Goal: Find contact information: Find contact information

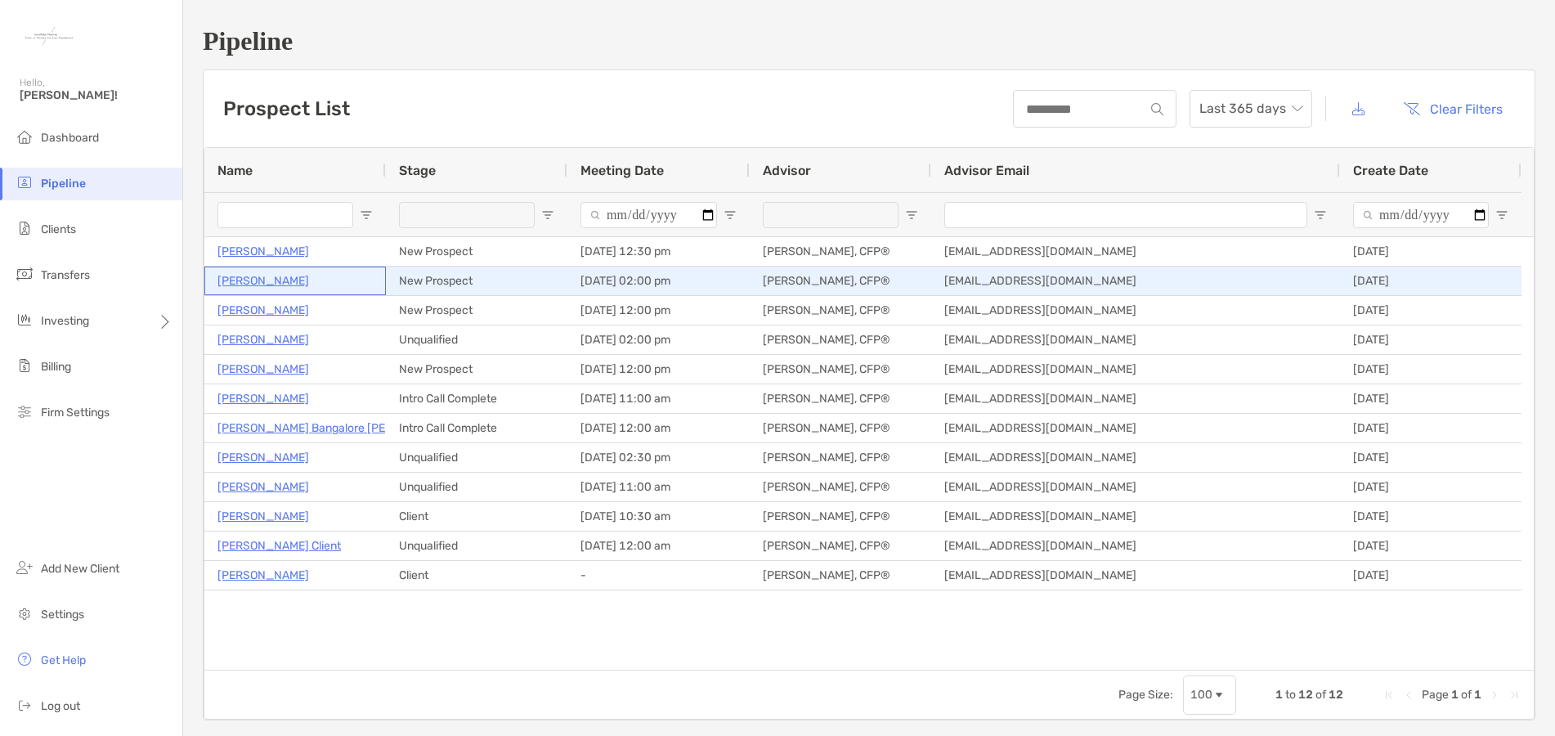
click at [258, 281] on p "Deborah Wong" at bounding box center [264, 281] width 92 height 20
click at [257, 283] on p "Deborah Wong" at bounding box center [264, 281] width 92 height 20
click at [265, 281] on p "Deborah Wong" at bounding box center [264, 281] width 92 height 20
click at [278, 286] on p "Deborah Wong" at bounding box center [264, 281] width 92 height 20
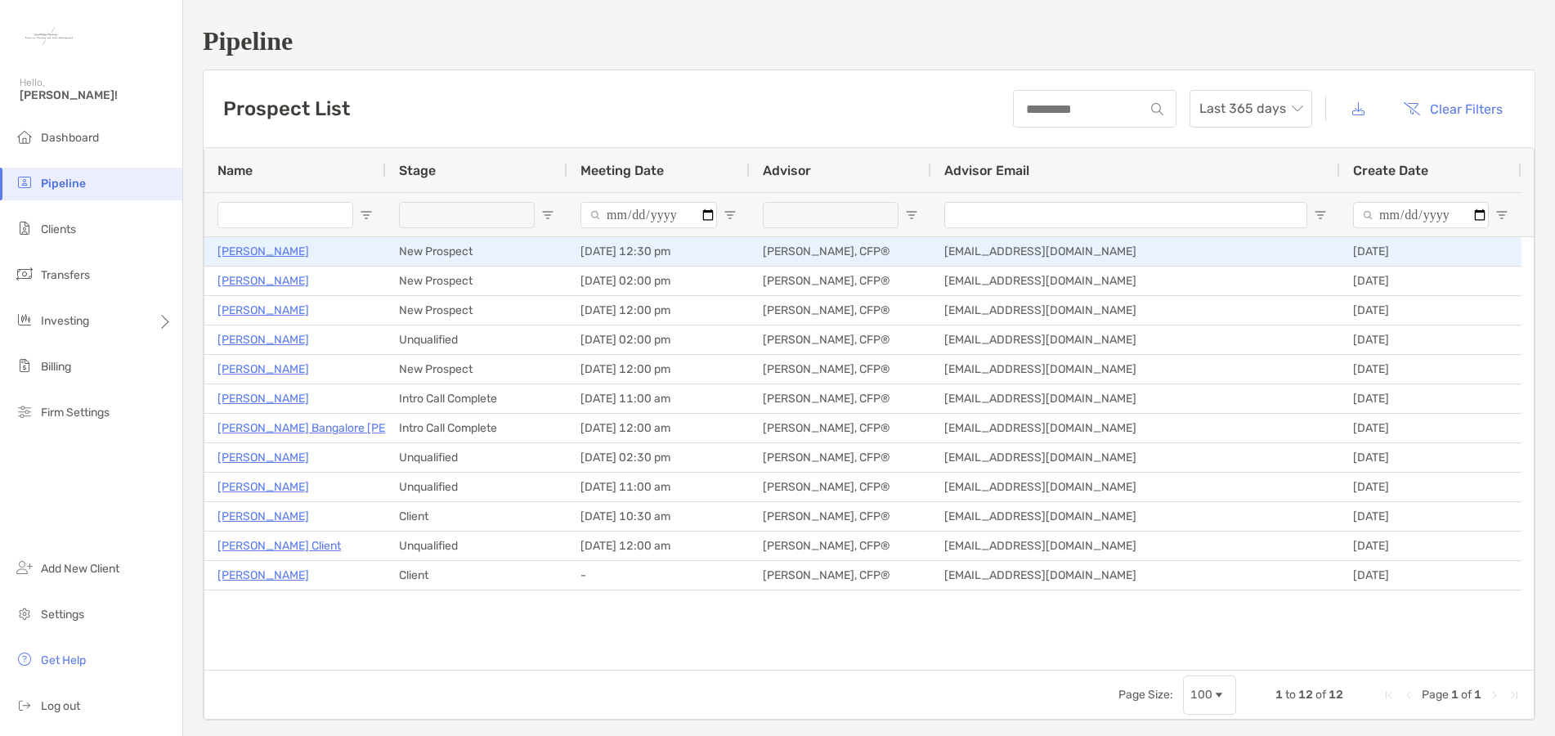
click at [271, 254] on p "[PERSON_NAME]" at bounding box center [264, 251] width 92 height 20
click at [268, 251] on p "[PERSON_NAME]" at bounding box center [264, 251] width 92 height 20
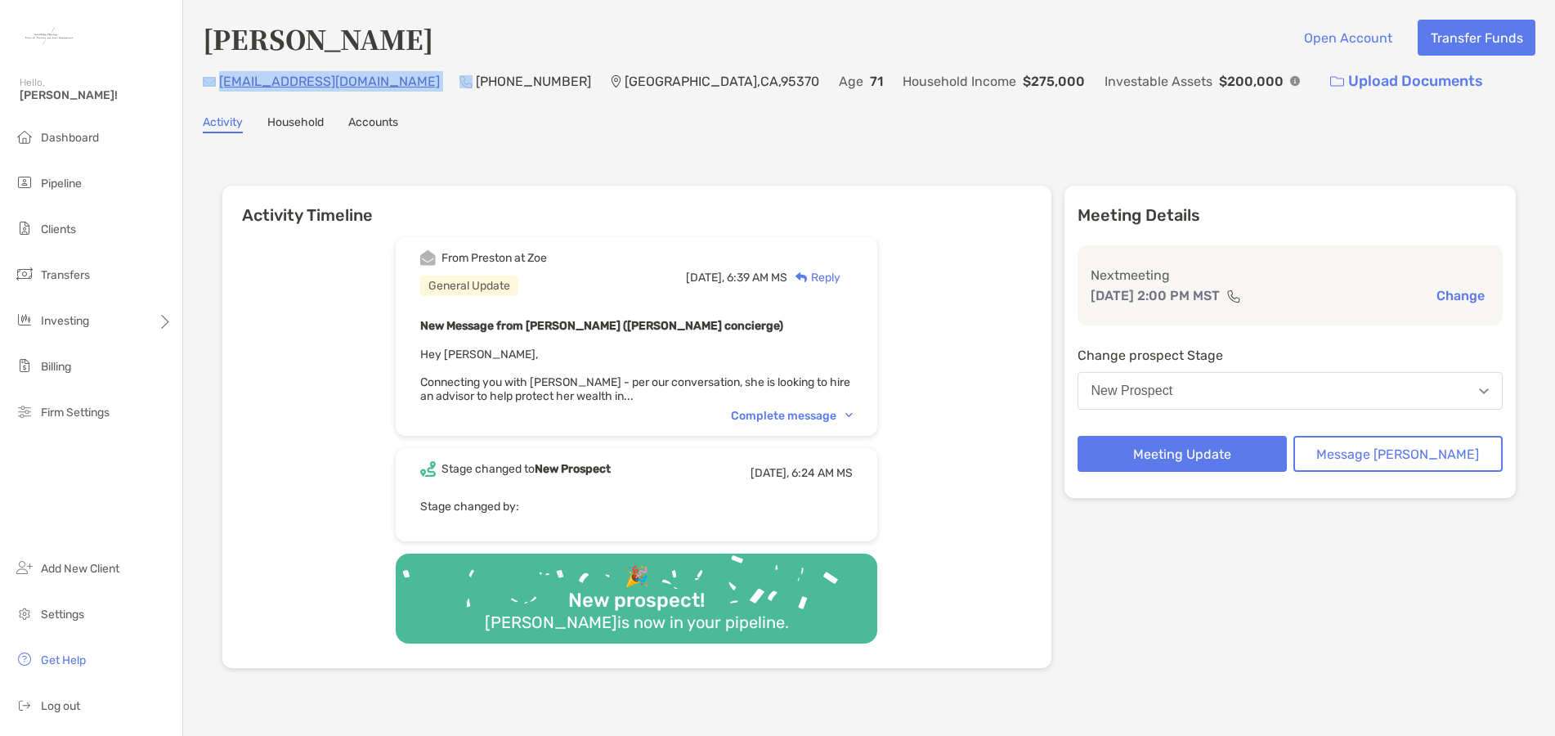
drag, startPoint x: 353, startPoint y: 84, endPoint x: 217, endPoint y: 84, distance: 136.6
click at [217, 84] on div "4dfwmd@gmail.com (530) 781-3210 Sonora , CA , 95370 Age 71 Household Income $27…" at bounding box center [869, 81] width 1333 height 35
copy div "[EMAIL_ADDRESS][DOMAIN_NAME]"
drag, startPoint x: 350, startPoint y: 79, endPoint x: 211, endPoint y: 79, distance: 139.0
click at [211, 79] on div "[EMAIL_ADDRESS][DOMAIN_NAME] (530) 781-[GEOGRAPHIC_DATA] Age [DEMOGRAPHIC_DATA]…" at bounding box center [869, 81] width 1333 height 35
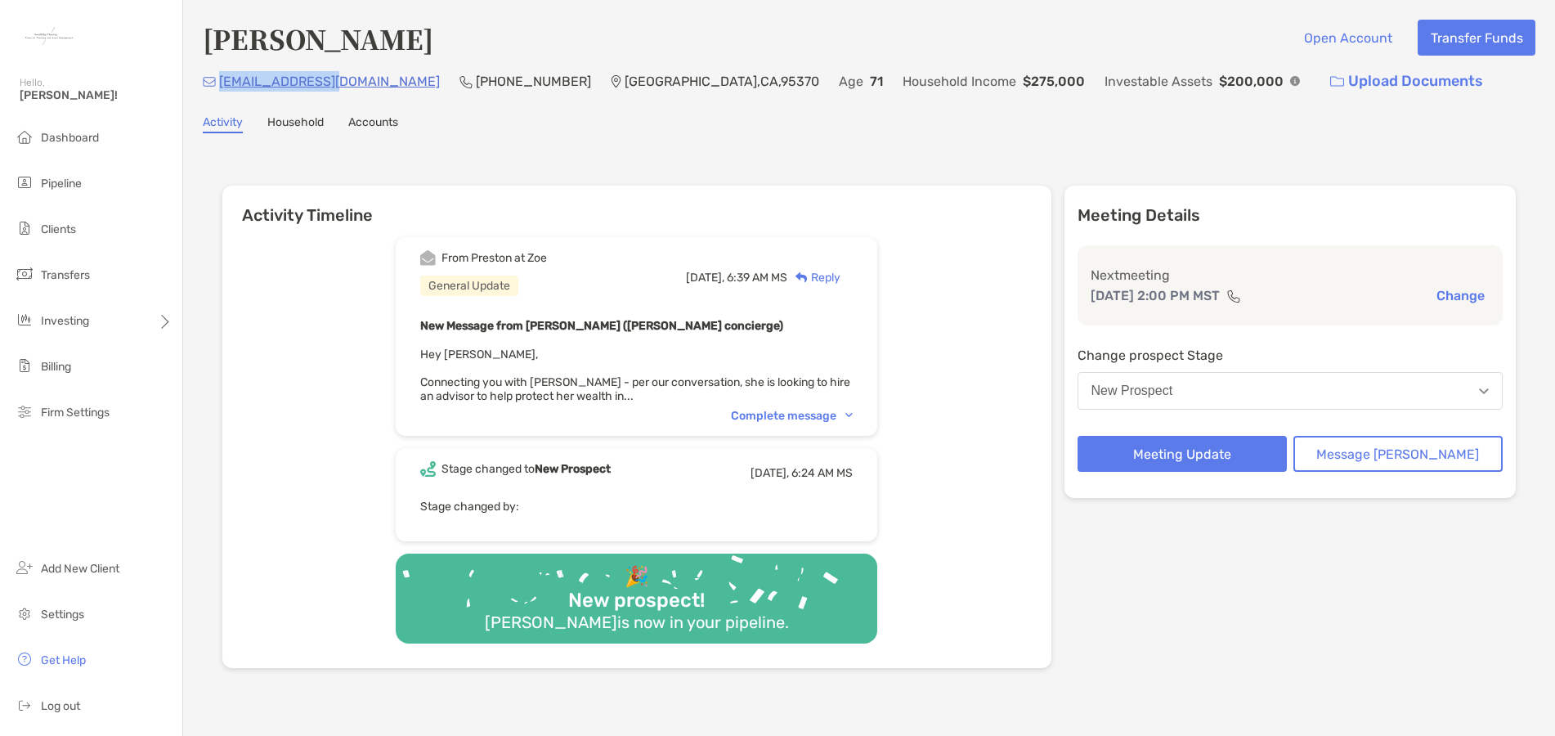
click at [222, 85] on div "4dfwmd@gmail.com (530) 781-3210 Sonora , CA , 95370 Age 71 Household Income $27…" at bounding box center [869, 81] width 1333 height 35
copy p "4dfwmd@gmail.com"
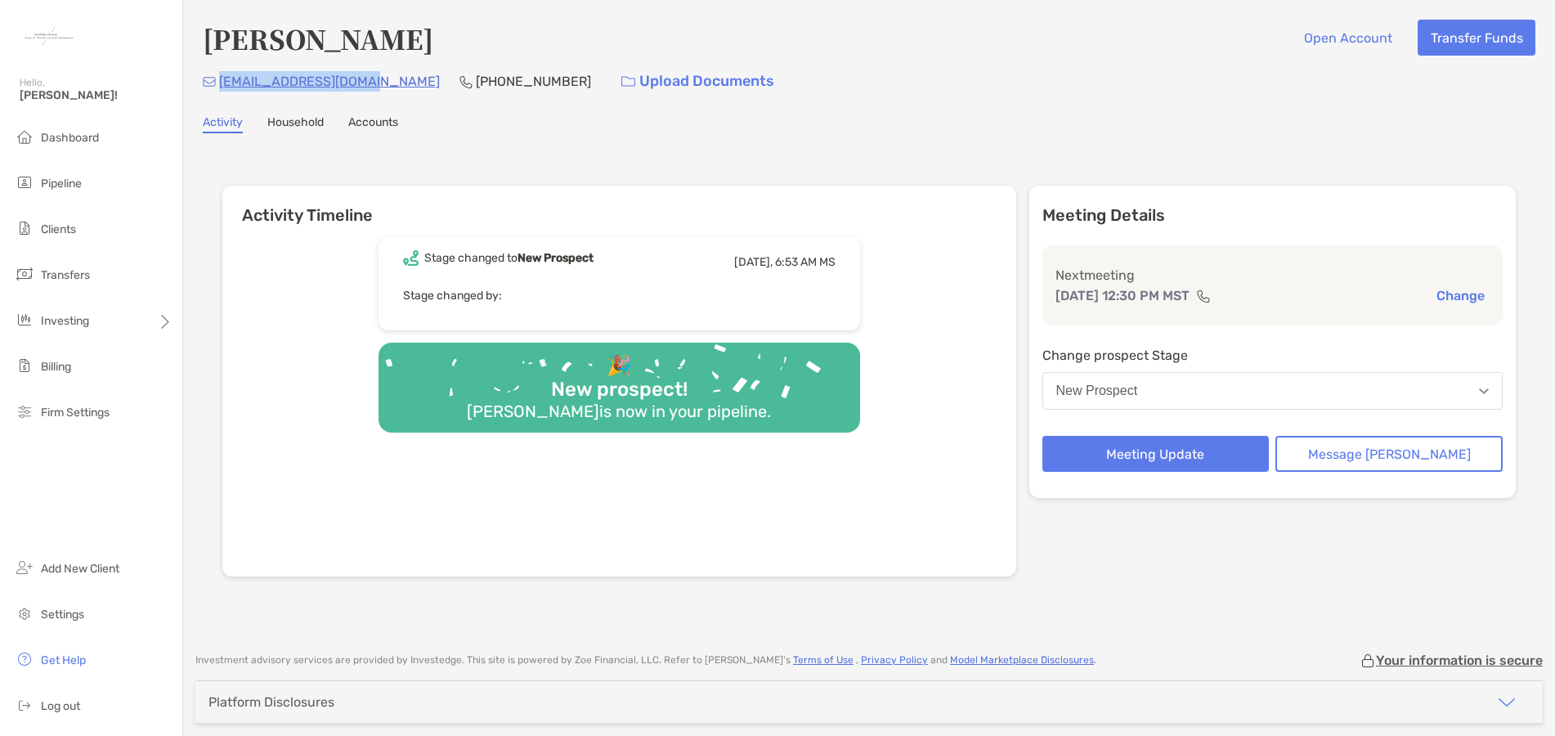
drag, startPoint x: 372, startPoint y: 83, endPoint x: 219, endPoint y: 81, distance: 152.9
click at [219, 81] on div "bridgetmac33@live.com (509) 991-7819 Upload Documents" at bounding box center [869, 81] width 1333 height 35
copy p "[EMAIL_ADDRESS][DOMAIN_NAME]"
